Goal: Navigation & Orientation: Understand site structure

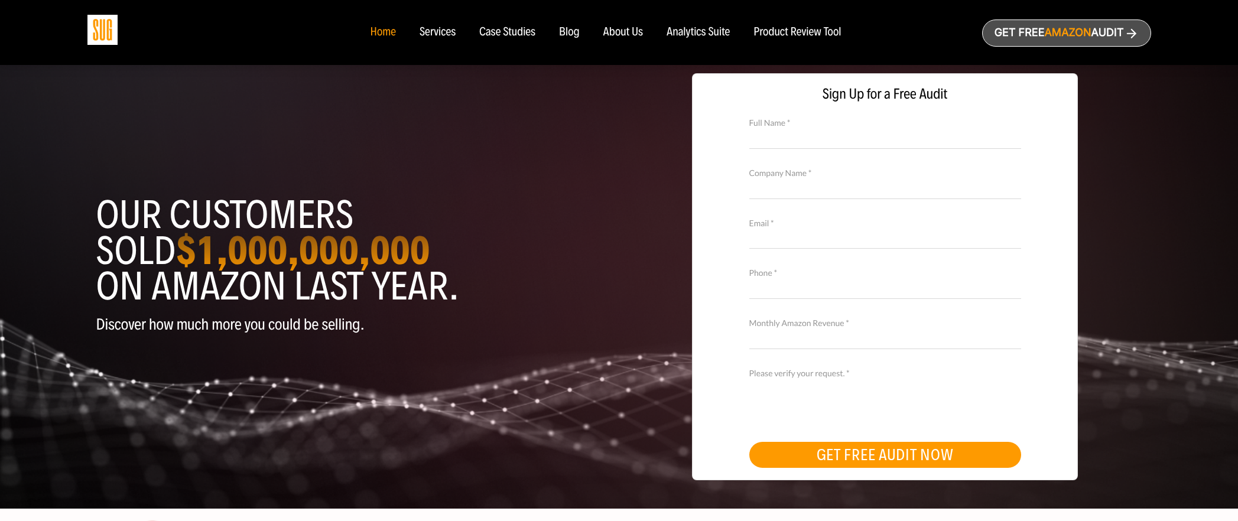
click at [613, 37] on div "About Us" at bounding box center [623, 32] width 40 height 13
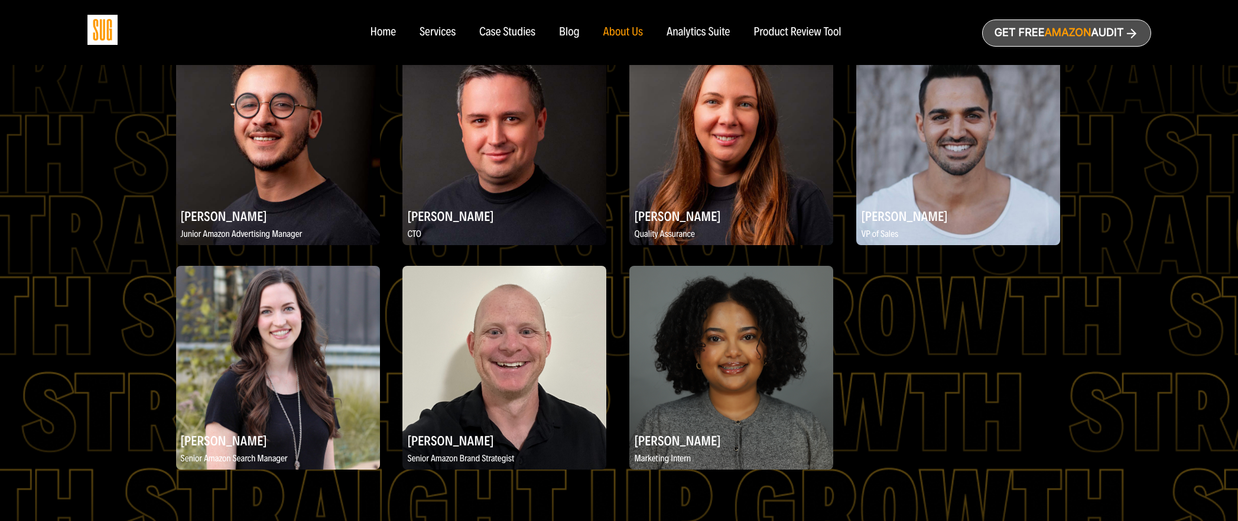
scroll to position [1795, 0]
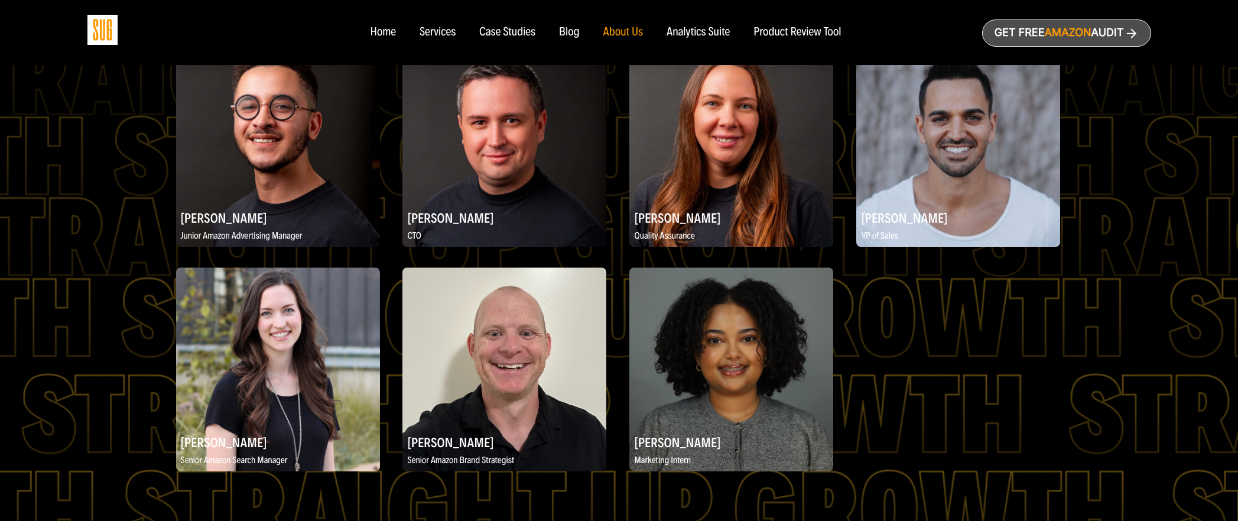
click at [424, 217] on h2 "[PERSON_NAME]" at bounding box center [504, 217] width 204 height 23
click at [424, 217] on h2 "Konstantin Komarov" at bounding box center [504, 217] width 204 height 23
copy div "Konstantin Komarov"
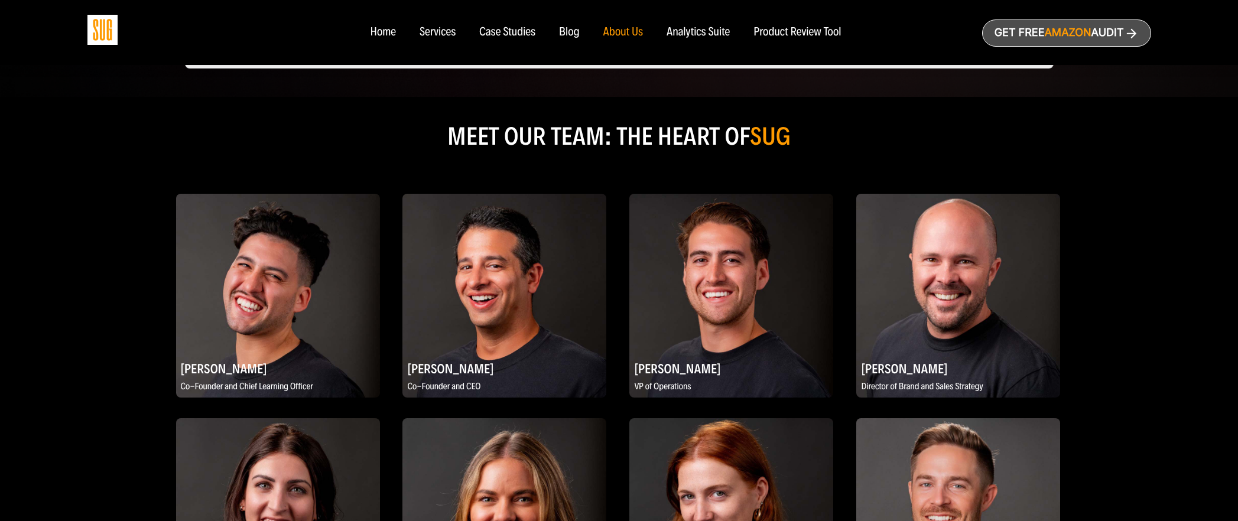
scroll to position [497, 0]
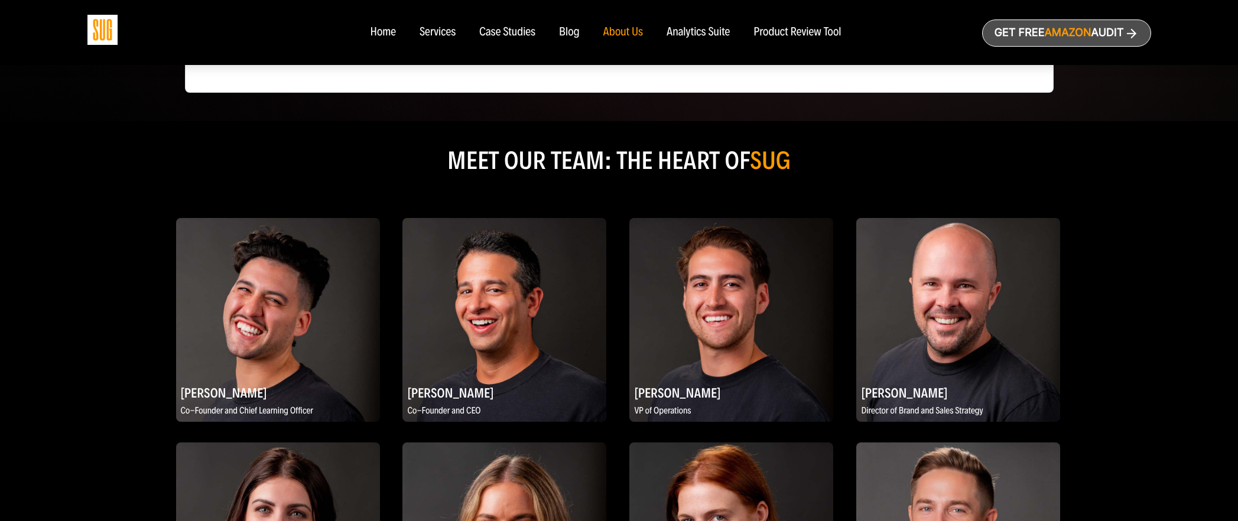
click at [425, 29] on div "Services" at bounding box center [437, 32] width 36 height 13
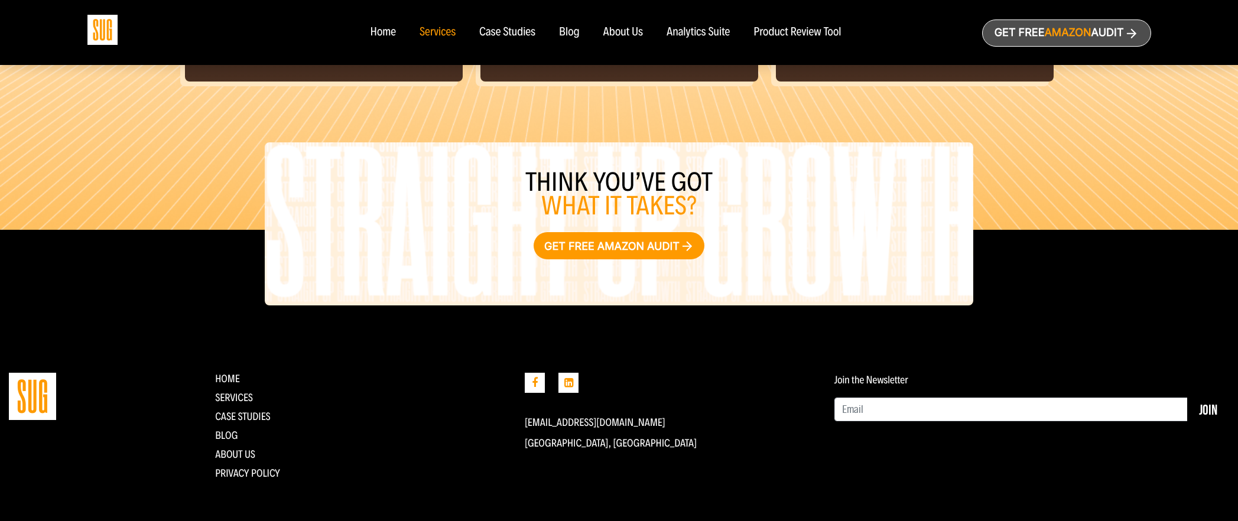
scroll to position [1329, 0]
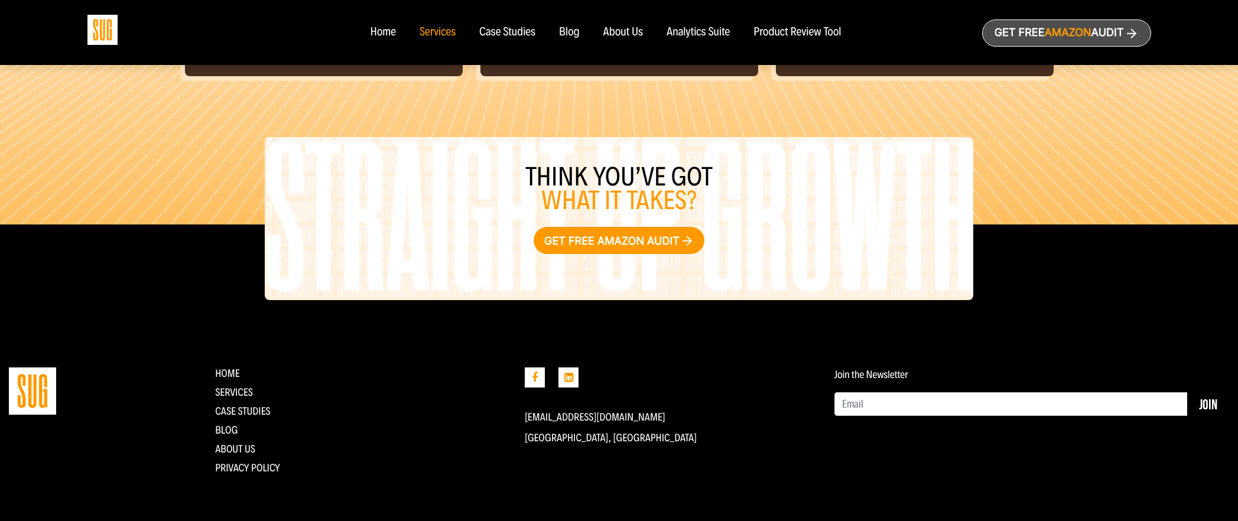
click at [721, 28] on div "Analytics Suite" at bounding box center [697, 32] width 63 height 13
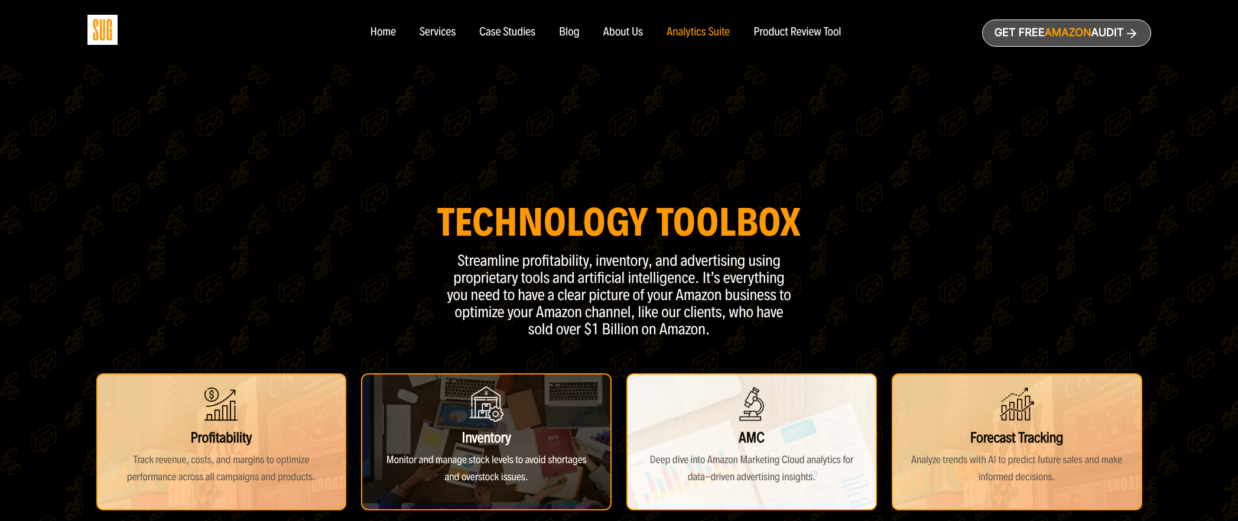
click at [781, 30] on div "Product Review Tool" at bounding box center [796, 32] width 87 height 13
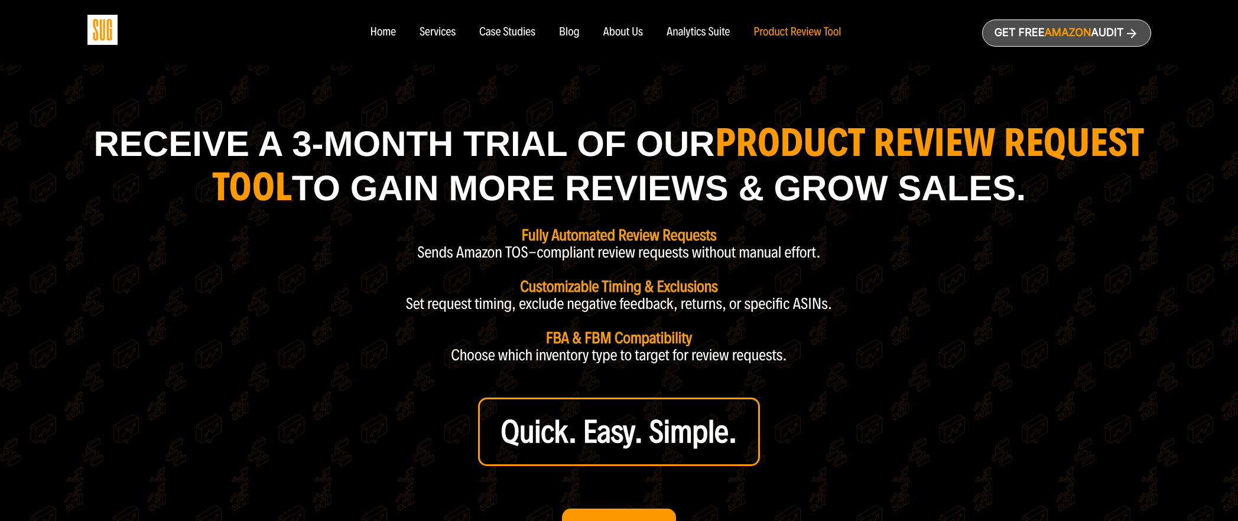
click at [619, 34] on div "About Us" at bounding box center [623, 32] width 40 height 13
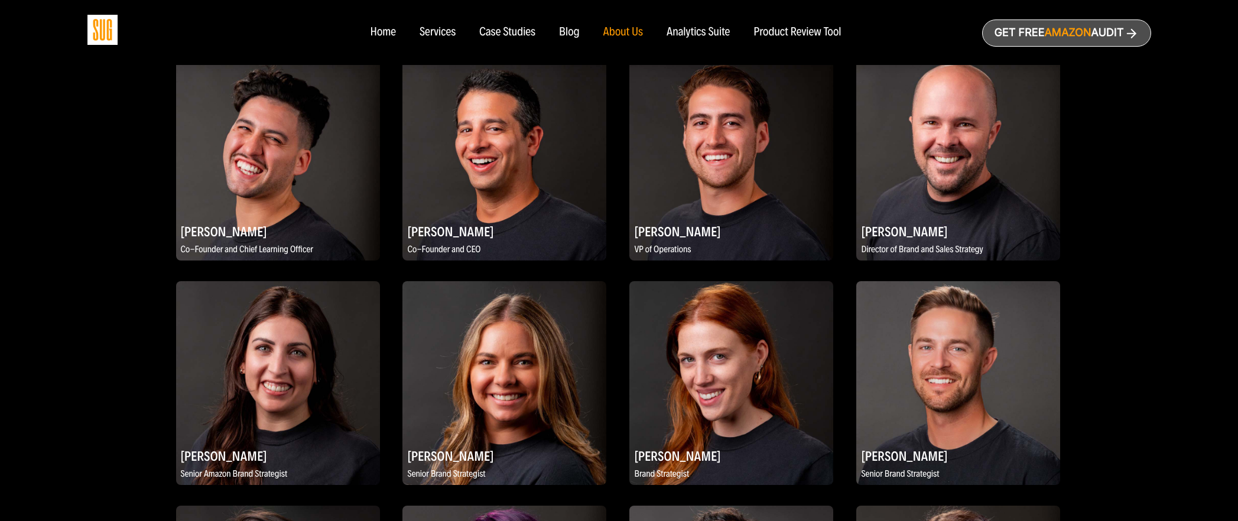
scroll to position [640, 0]
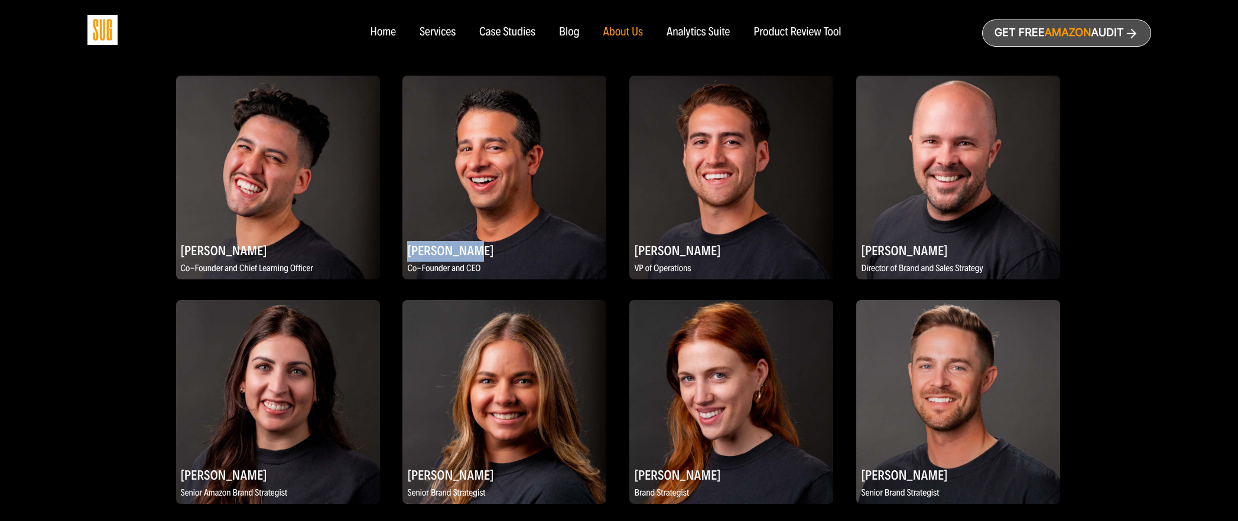
drag, startPoint x: 408, startPoint y: 249, endPoint x: 471, endPoint y: 250, distance: 62.6
click at [471, 250] on h2 "[PERSON_NAME]" at bounding box center [504, 250] width 204 height 23
copy h2 "[PERSON_NAME]"
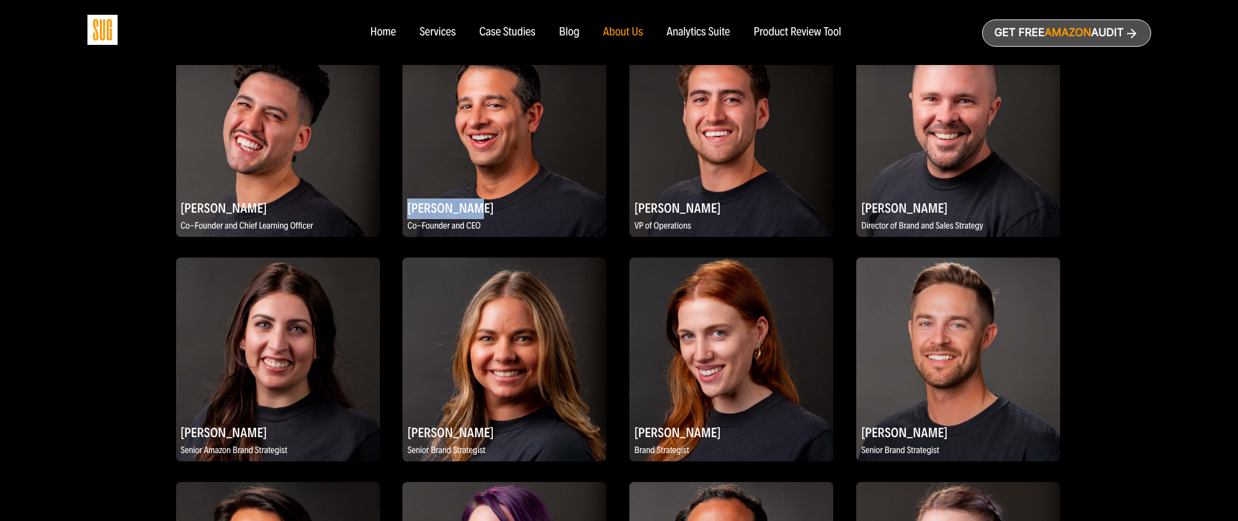
scroll to position [478, 0]
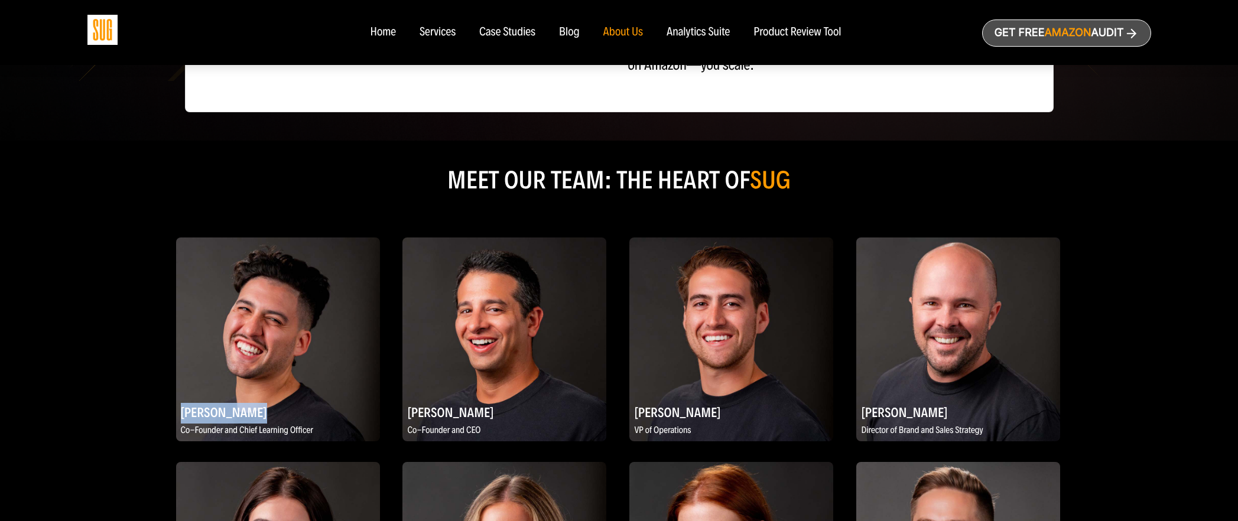
drag, startPoint x: 182, startPoint y: 411, endPoint x: 305, endPoint y: 410, distance: 123.5
click at [305, 410] on h2 "[PERSON_NAME]" at bounding box center [278, 412] width 204 height 23
copy h2 "[PERSON_NAME]"
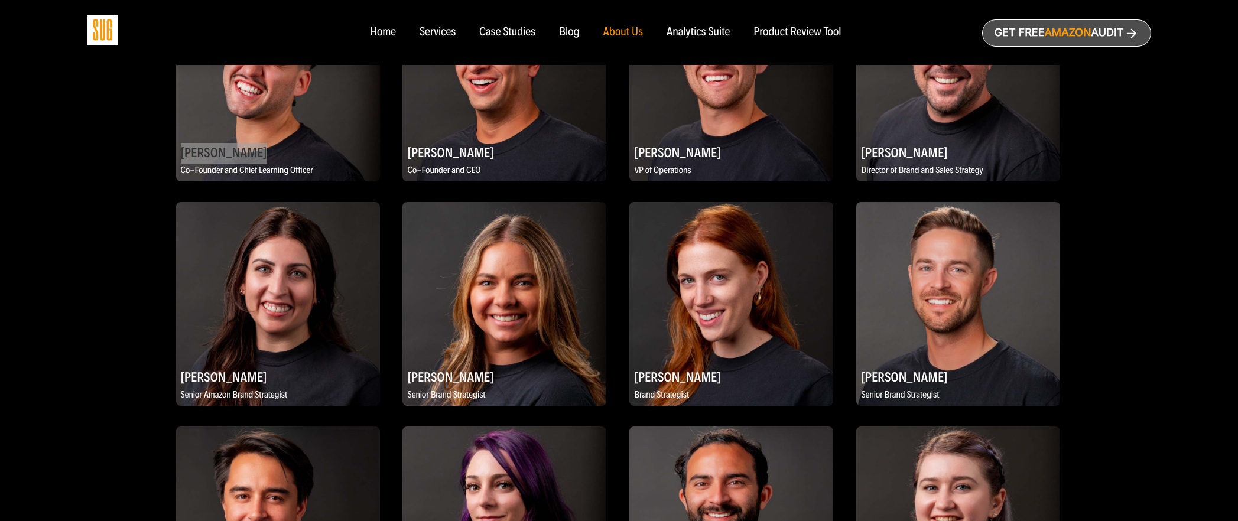
scroll to position [920, 0]
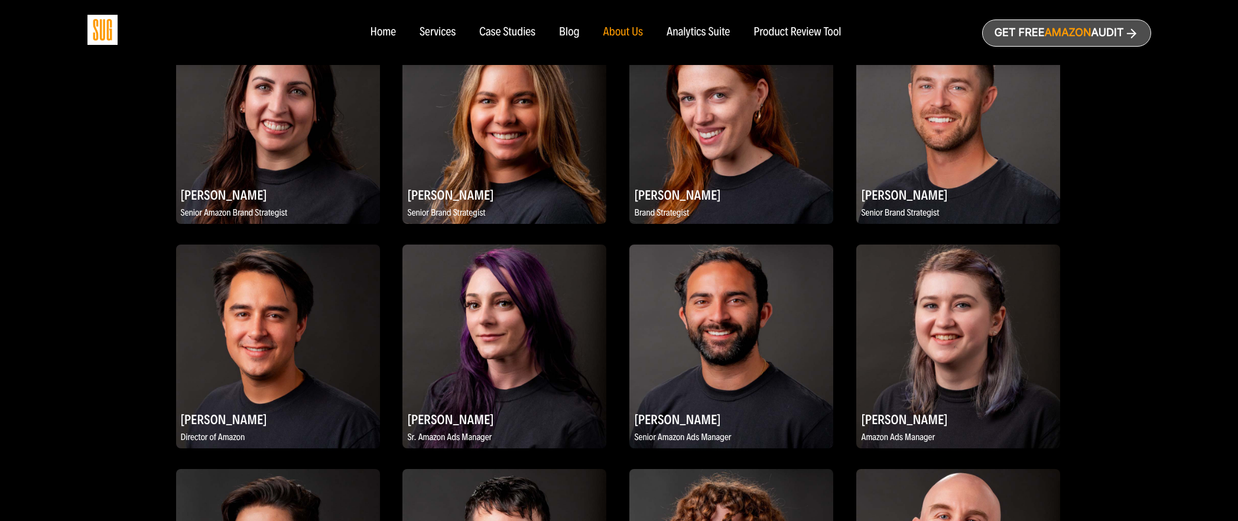
click at [461, 317] on img at bounding box center [504, 347] width 204 height 204
click at [481, 318] on img at bounding box center [504, 347] width 204 height 204
drag, startPoint x: 408, startPoint y: 421, endPoint x: 465, endPoint y: 419, distance: 56.7
click at [465, 419] on h2 "[PERSON_NAME]" at bounding box center [504, 419] width 204 height 23
copy h2 "[PERSON_NAME]"
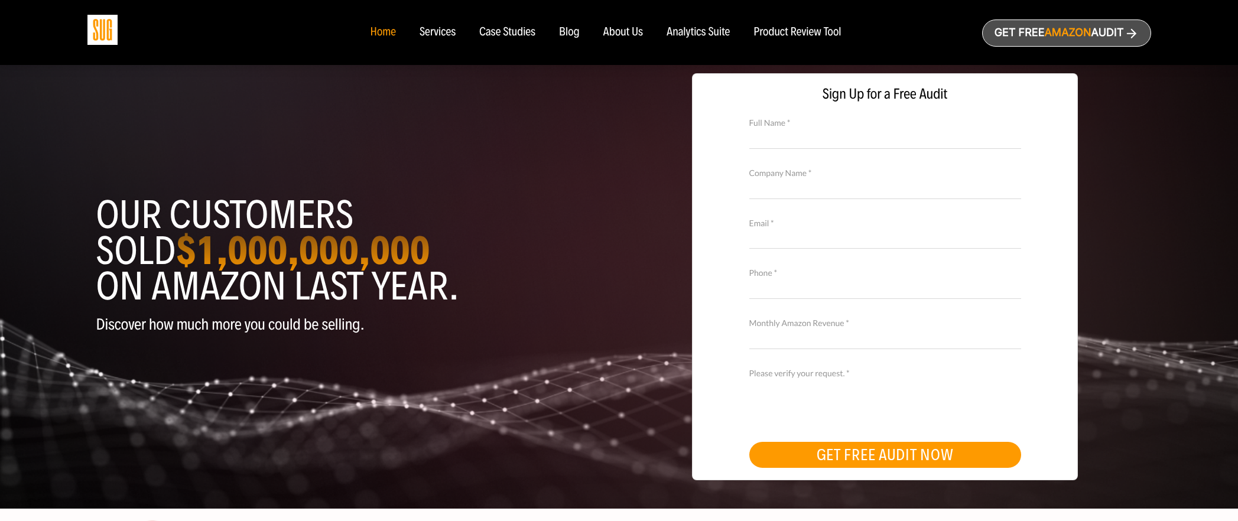
click at [113, 37] on img at bounding box center [102, 30] width 30 height 30
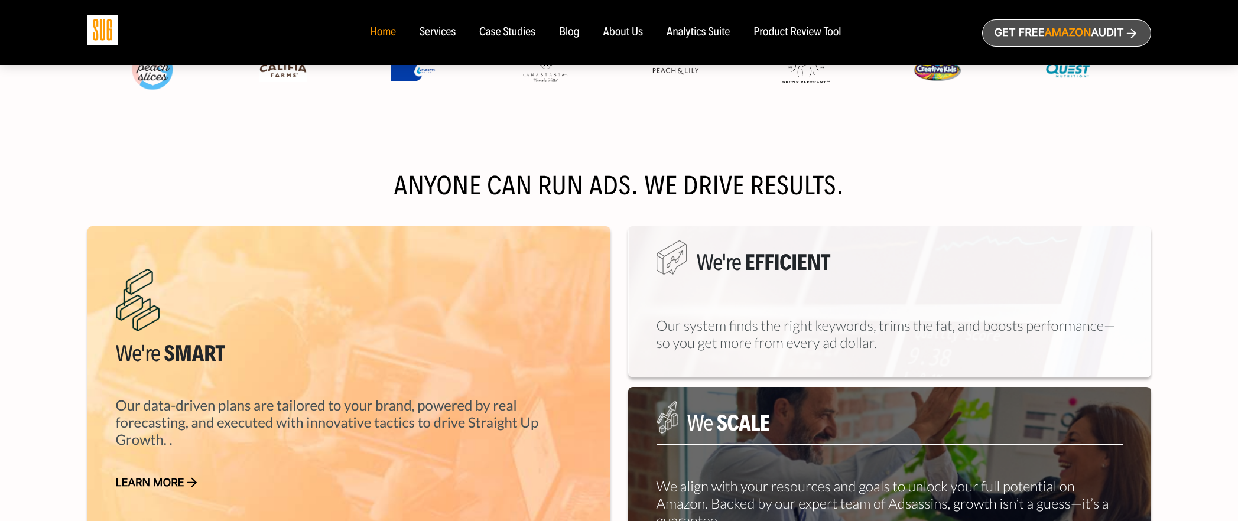
scroll to position [488, 0]
